Goal: Task Accomplishment & Management: Manage account settings

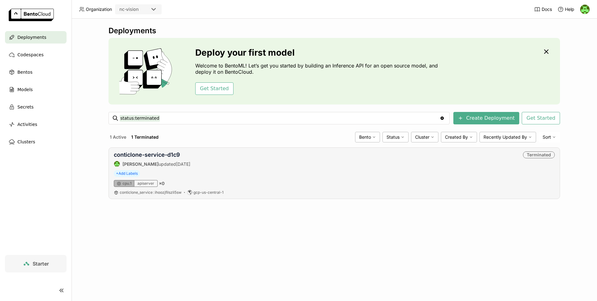
click at [259, 173] on div "+ Add Labels" at bounding box center [334, 173] width 441 height 7
click at [27, 39] on span "Deployments" at bounding box center [31, 37] width 29 height 7
click at [144, 150] on div "[MEDICAL_DATA]-classifier-ik2w [PERSON_NAME] updated 5 hours ago Running + Add …" at bounding box center [335, 173] width 452 height 52
click at [165, 156] on link "[MEDICAL_DATA]-classifier-ik2w" at bounding box center [158, 155] width 89 height 7
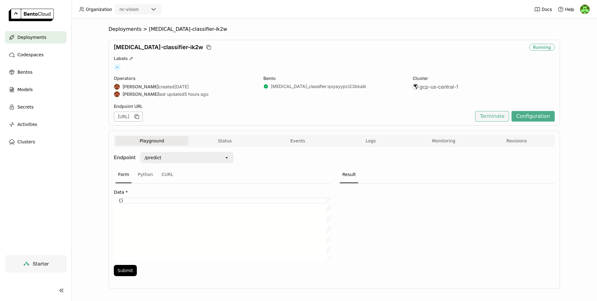
click at [489, 116] on button "Terminate" at bounding box center [492, 116] width 34 height 11
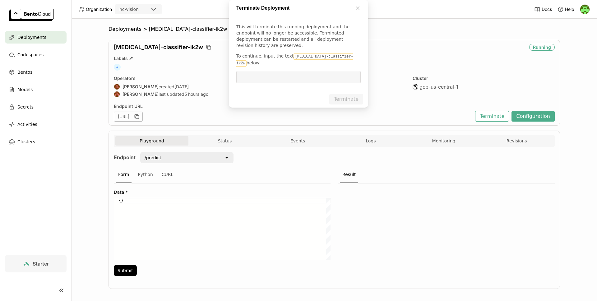
click at [299, 67] on code "[MEDICAL_DATA]-classifier-ik2w" at bounding box center [294, 60] width 117 height 13
drag, startPoint x: 299, startPoint y: 155, endPoint x: 333, endPoint y: 155, distance: 33.9
click at [334, 67] on code "[MEDICAL_DATA]-classifier-ik2w" at bounding box center [294, 60] width 117 height 13
copy code "[MEDICAL_DATA]-classifier-ik2w"
click at [283, 83] on input "dialog" at bounding box center [298, 77] width 117 height 12
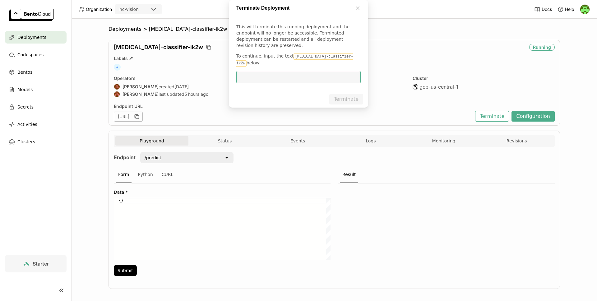
paste input "[MEDICAL_DATA]-classifier-ik2w"
type input "[MEDICAL_DATA]-classifier-ik2w"
click at [352, 105] on button "Terminate" at bounding box center [347, 99] width 34 height 11
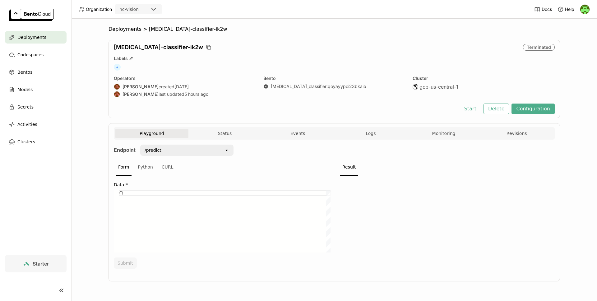
click at [77, 96] on div "Deployments > [MEDICAL_DATA]-classifier-ik2w [MEDICAL_DATA]-classifier-ik2w Ter…" at bounding box center [335, 160] width 526 height 283
